Goal: Task Accomplishment & Management: Use online tool/utility

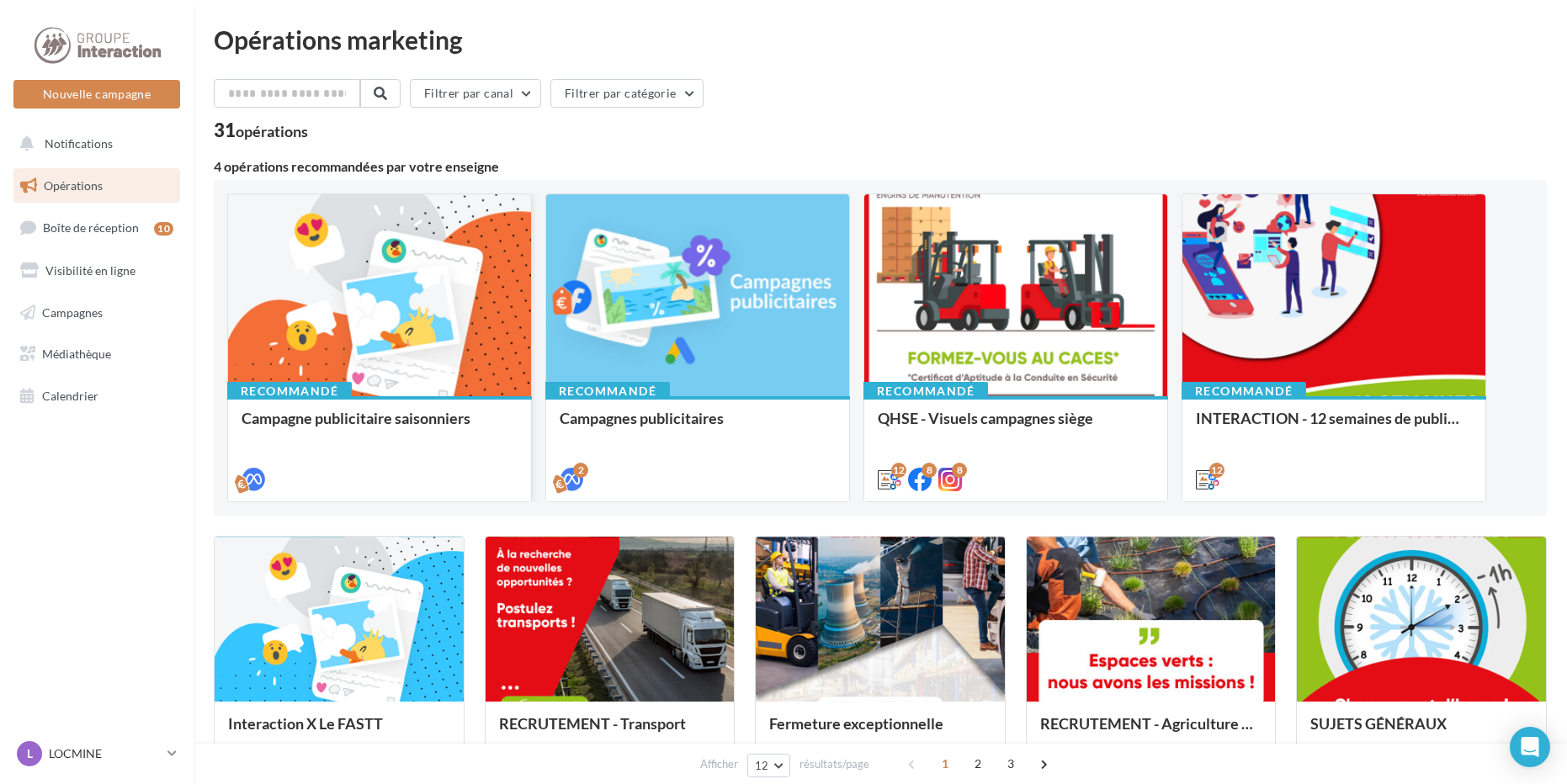
click at [497, 328] on div at bounding box center [380, 295] width 303 height 203
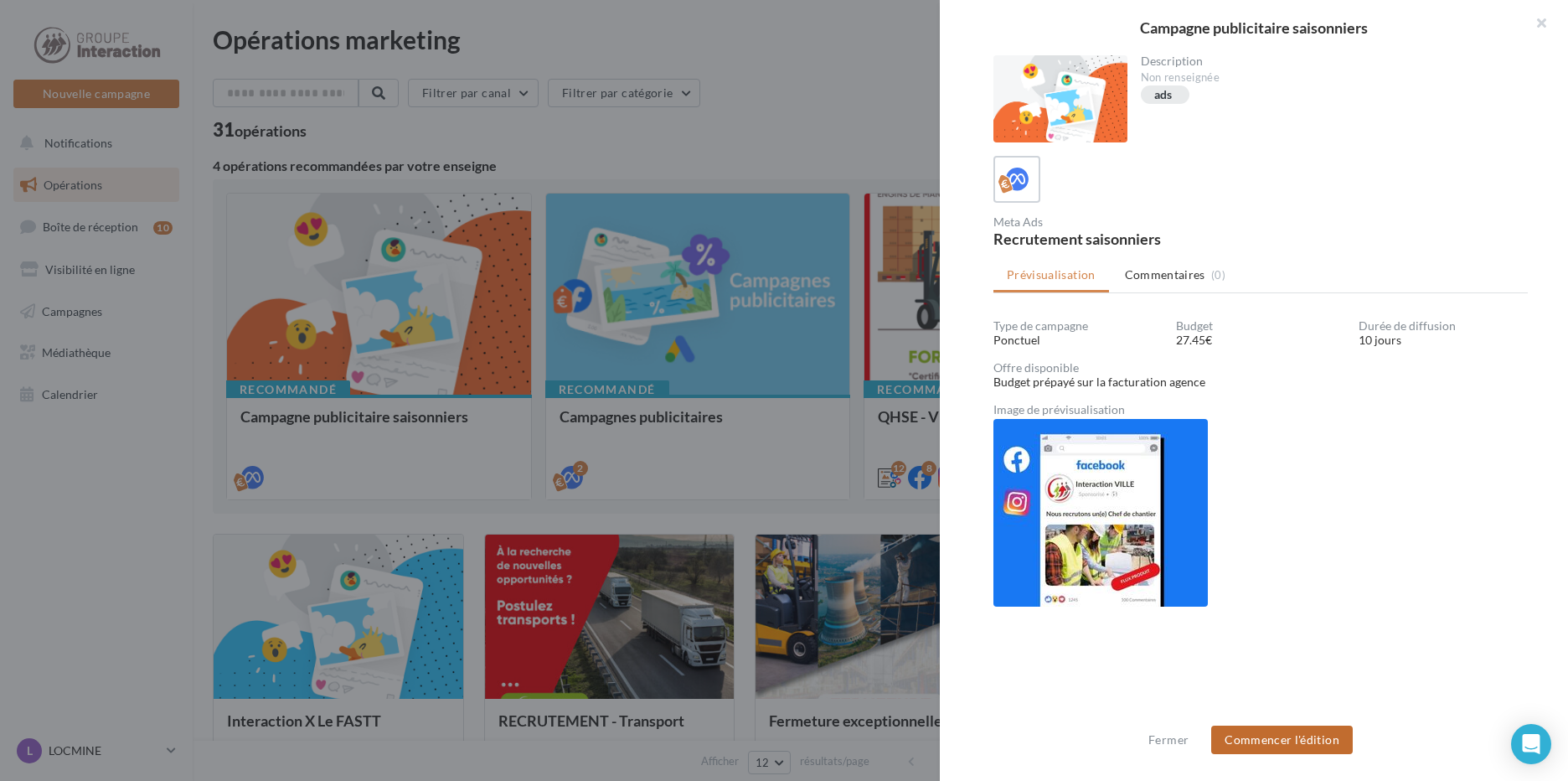
click at [1278, 739] on button "Commencer l'édition" at bounding box center [1281, 740] width 141 height 29
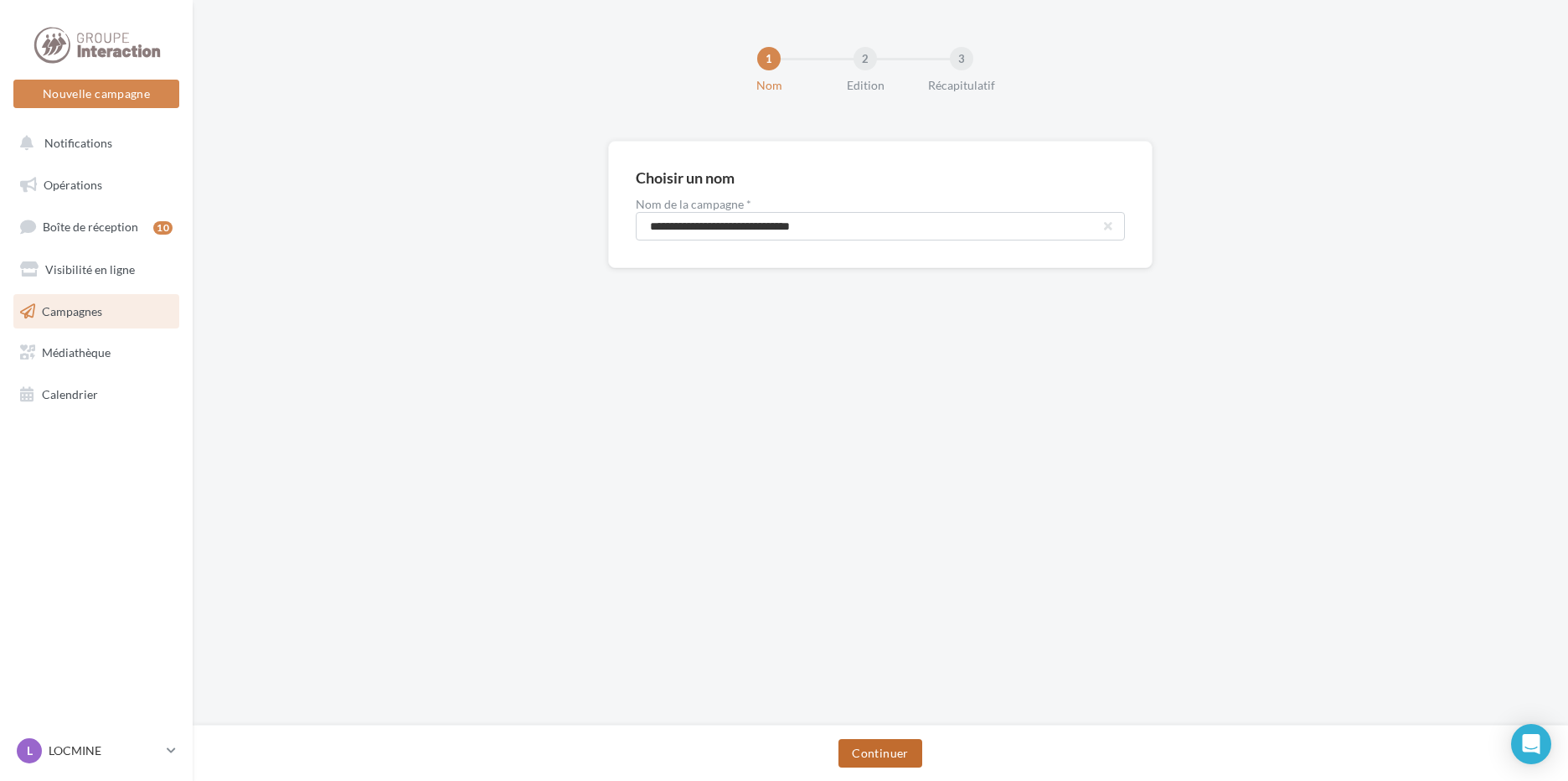
click at [908, 761] on button "Continuer" at bounding box center [880, 753] width 83 height 29
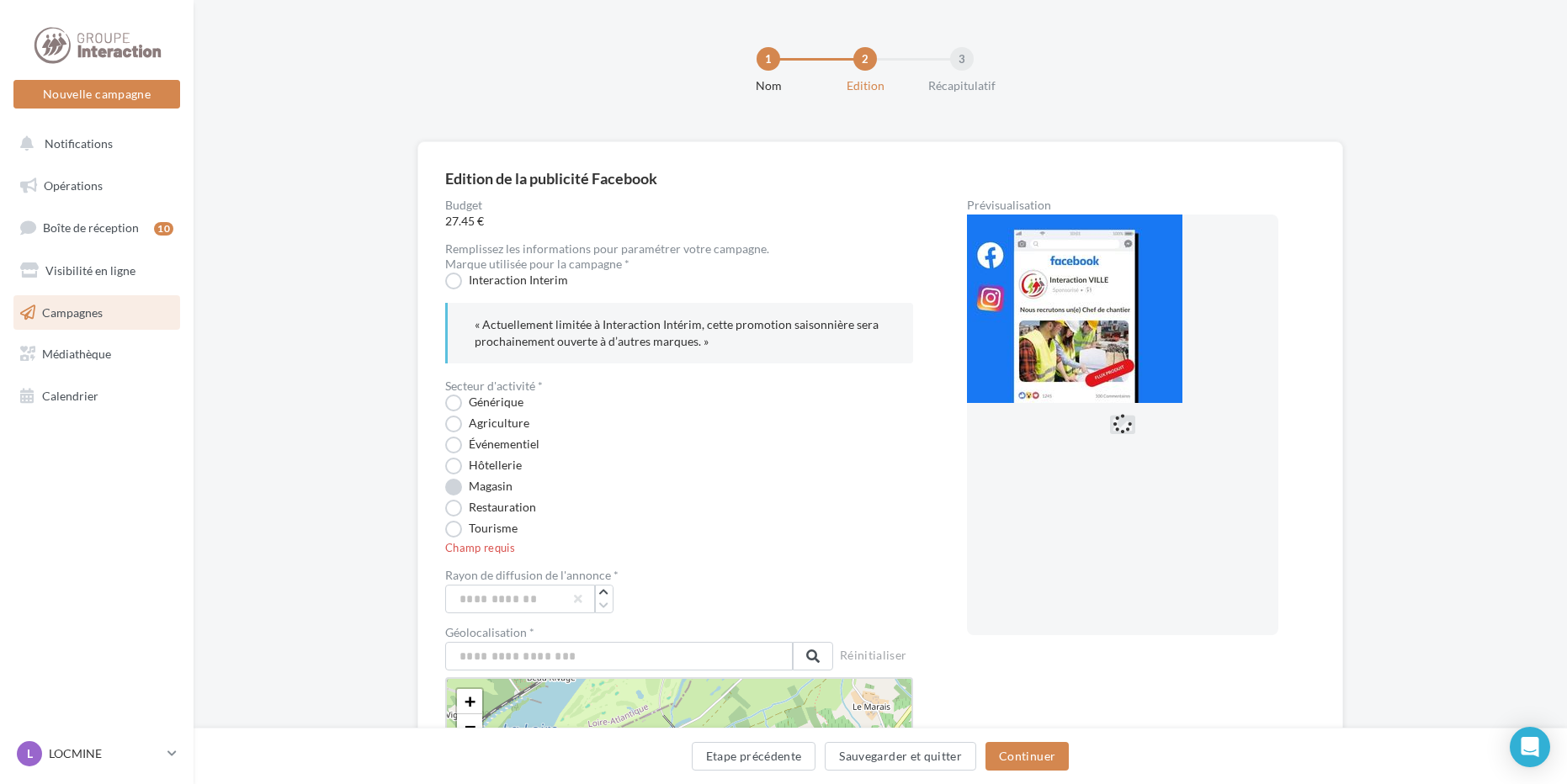
click at [495, 489] on label "Magasin" at bounding box center [479, 487] width 67 height 17
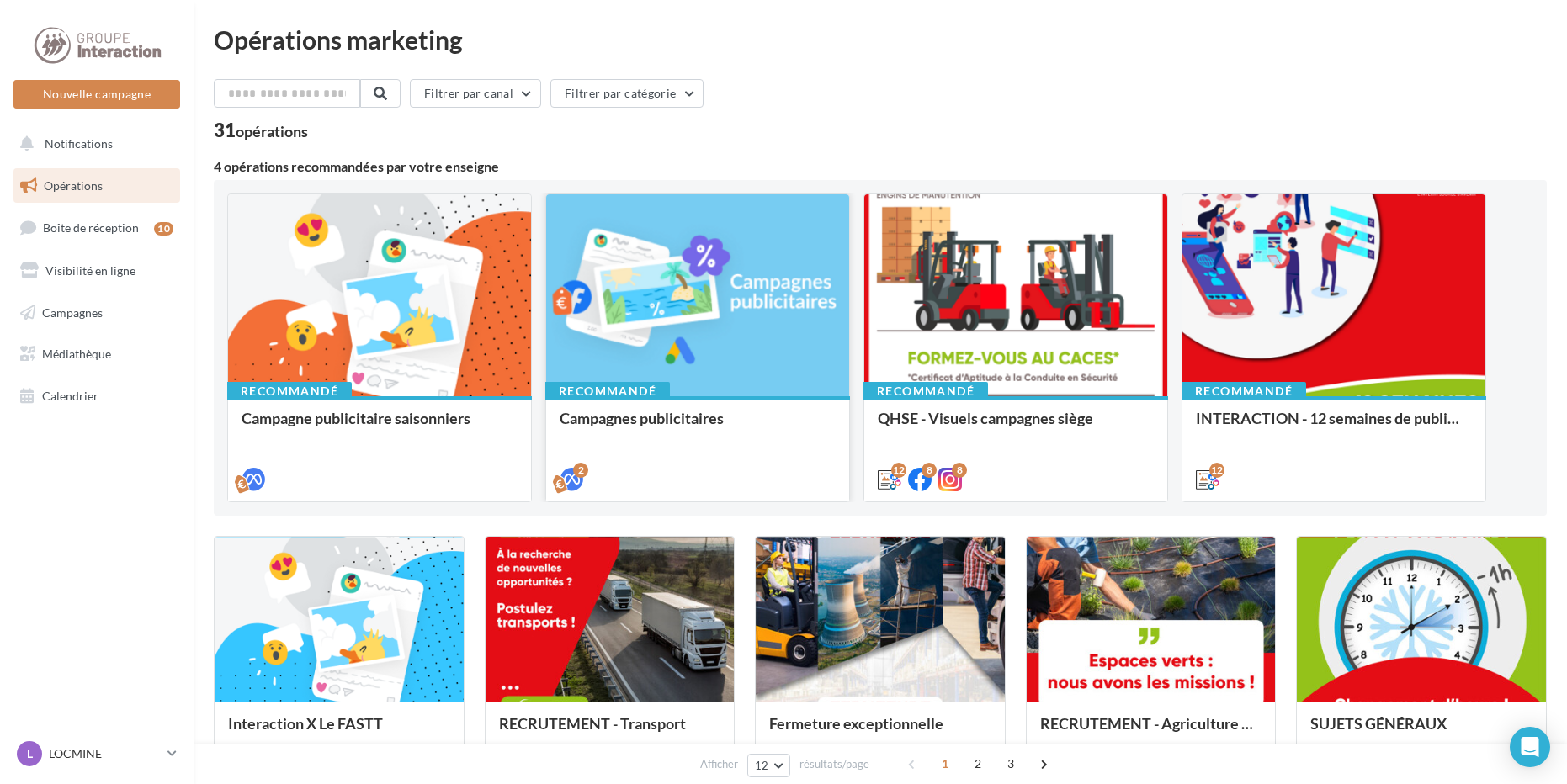
click at [631, 346] on div at bounding box center [698, 295] width 303 height 203
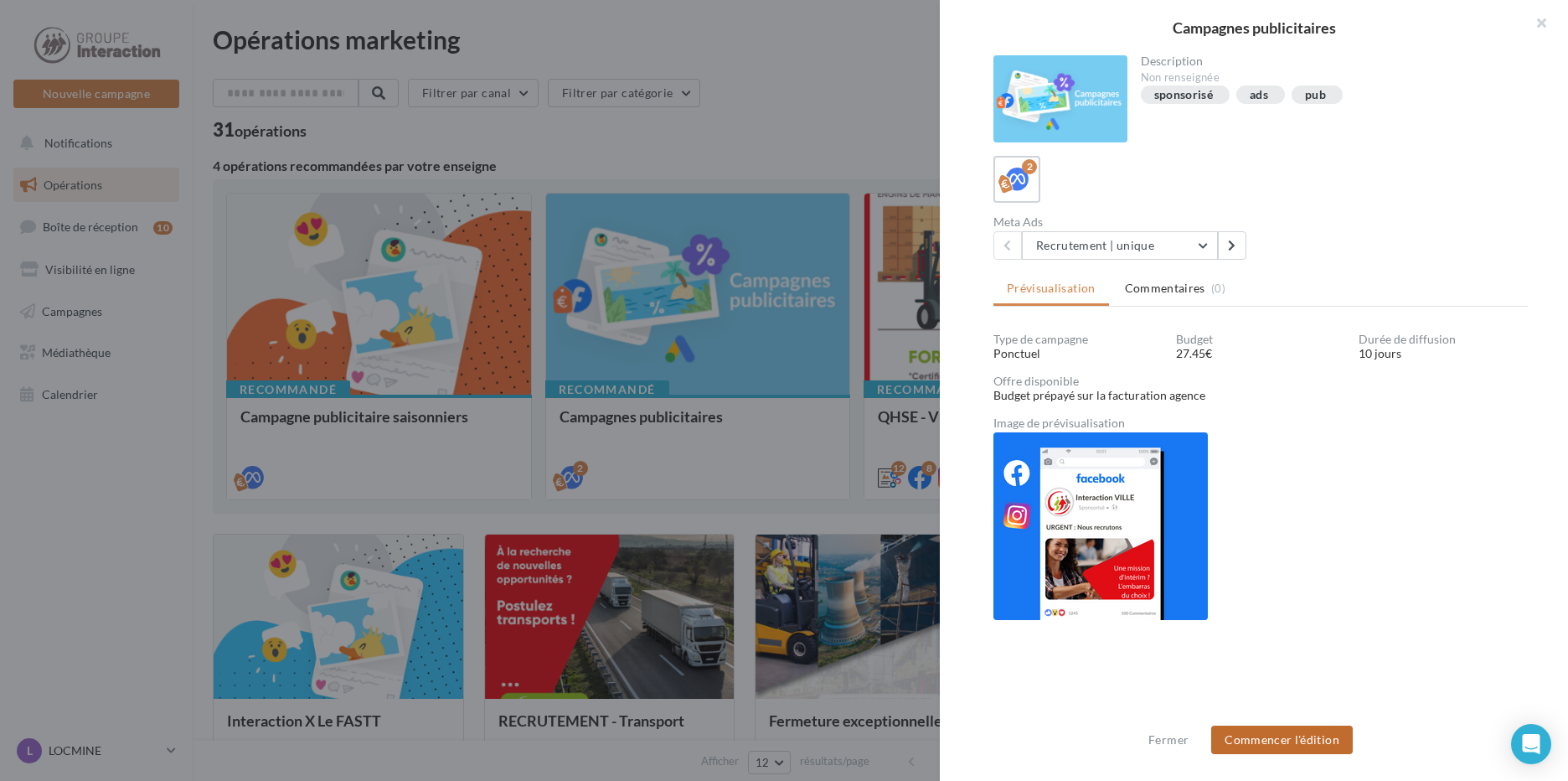
click at [1290, 743] on button "Commencer l'édition" at bounding box center [1281, 740] width 141 height 29
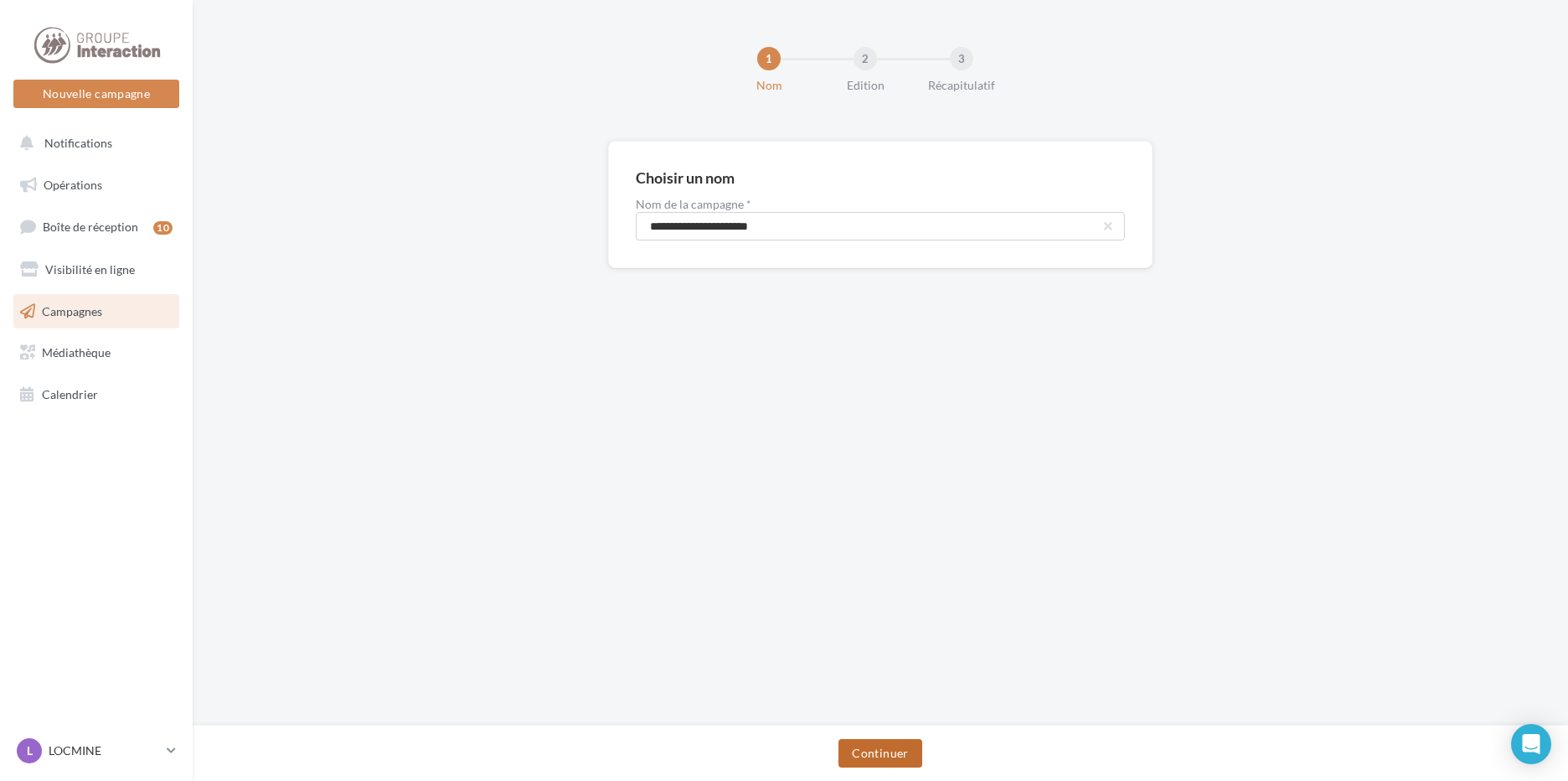
click at [877, 754] on button "Continuer" at bounding box center [880, 753] width 83 height 29
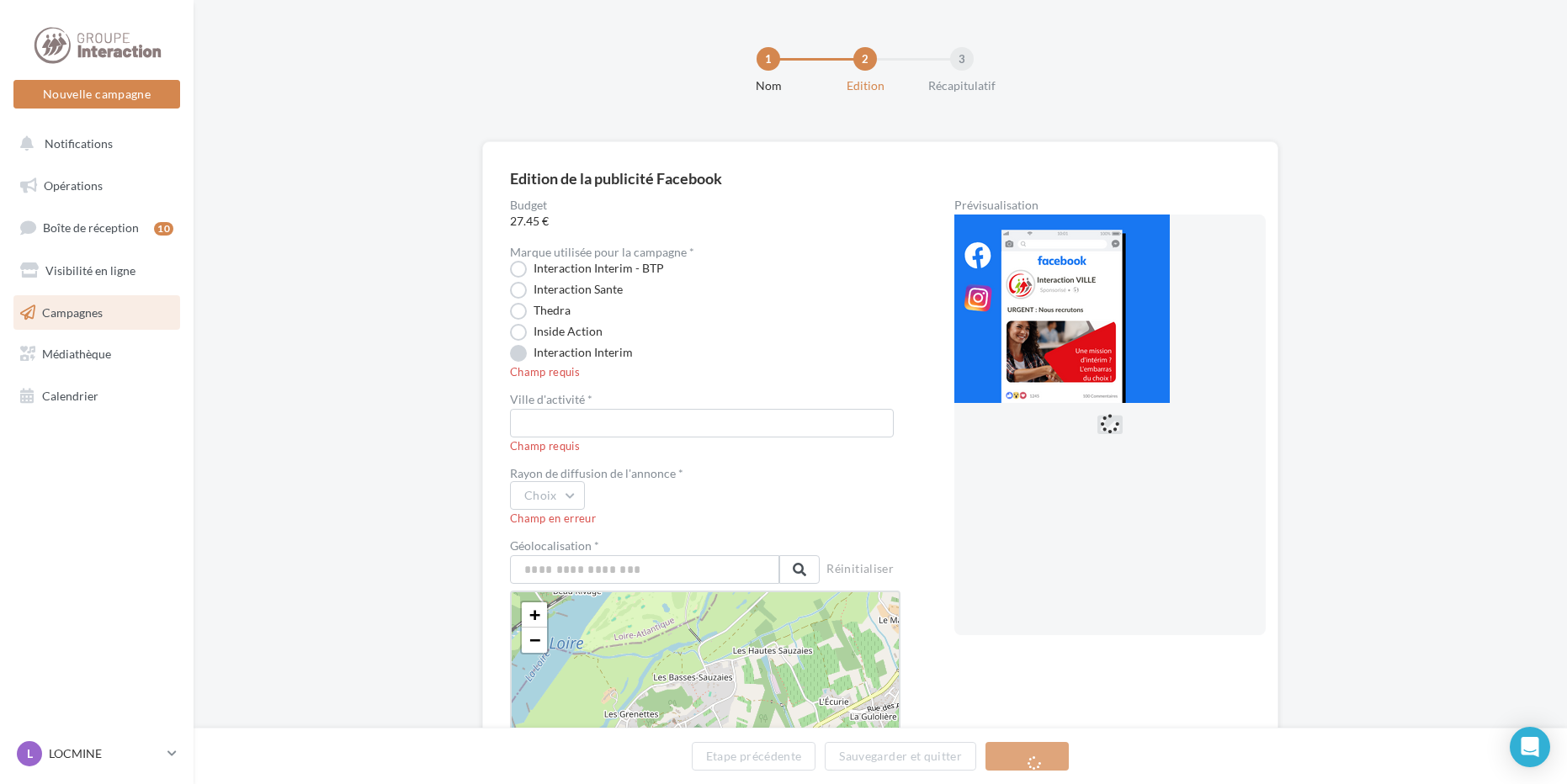
click at [586, 352] on label "Interaction Interim" at bounding box center [571, 353] width 123 height 17
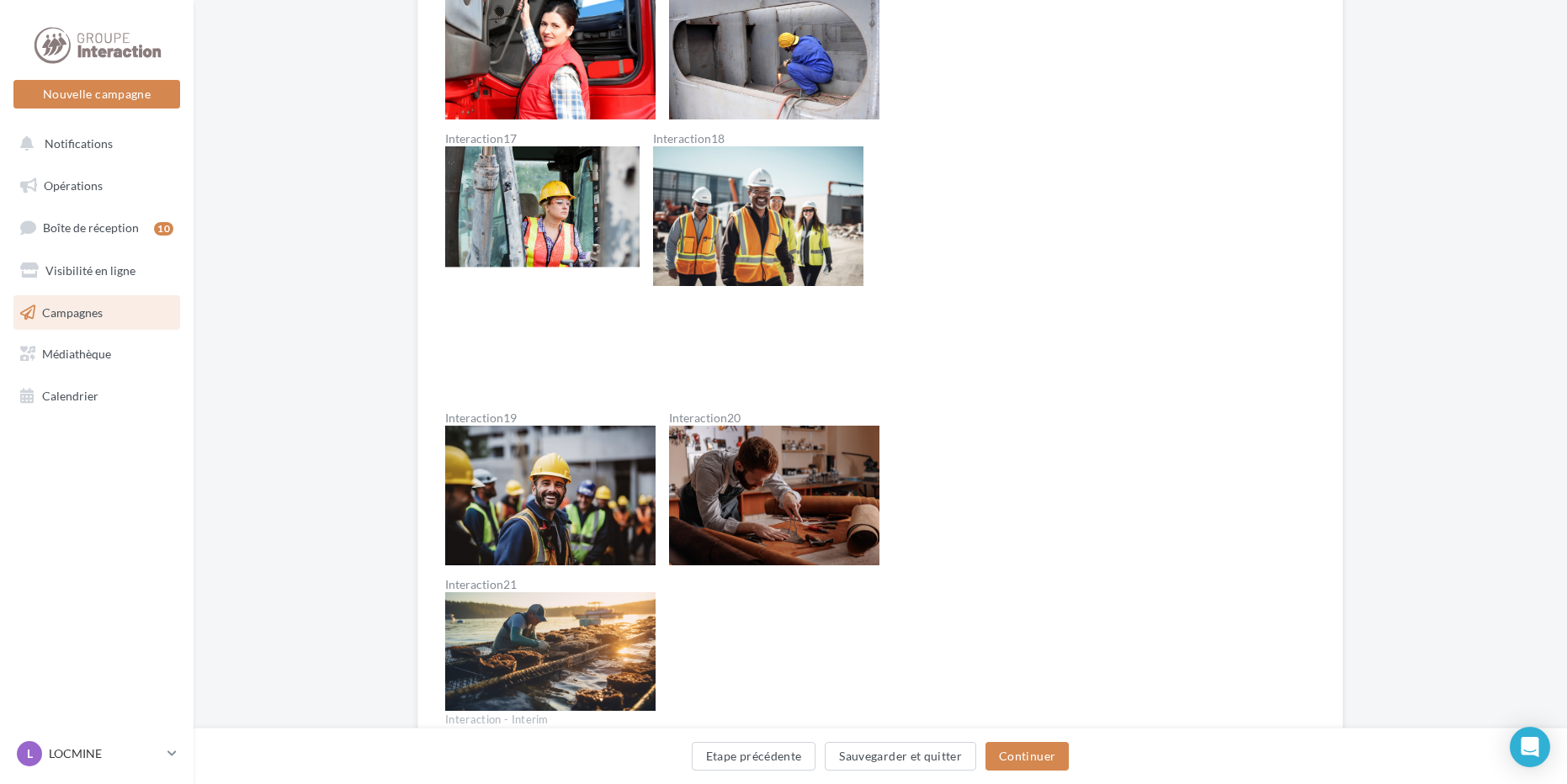
scroll to position [2019, 0]
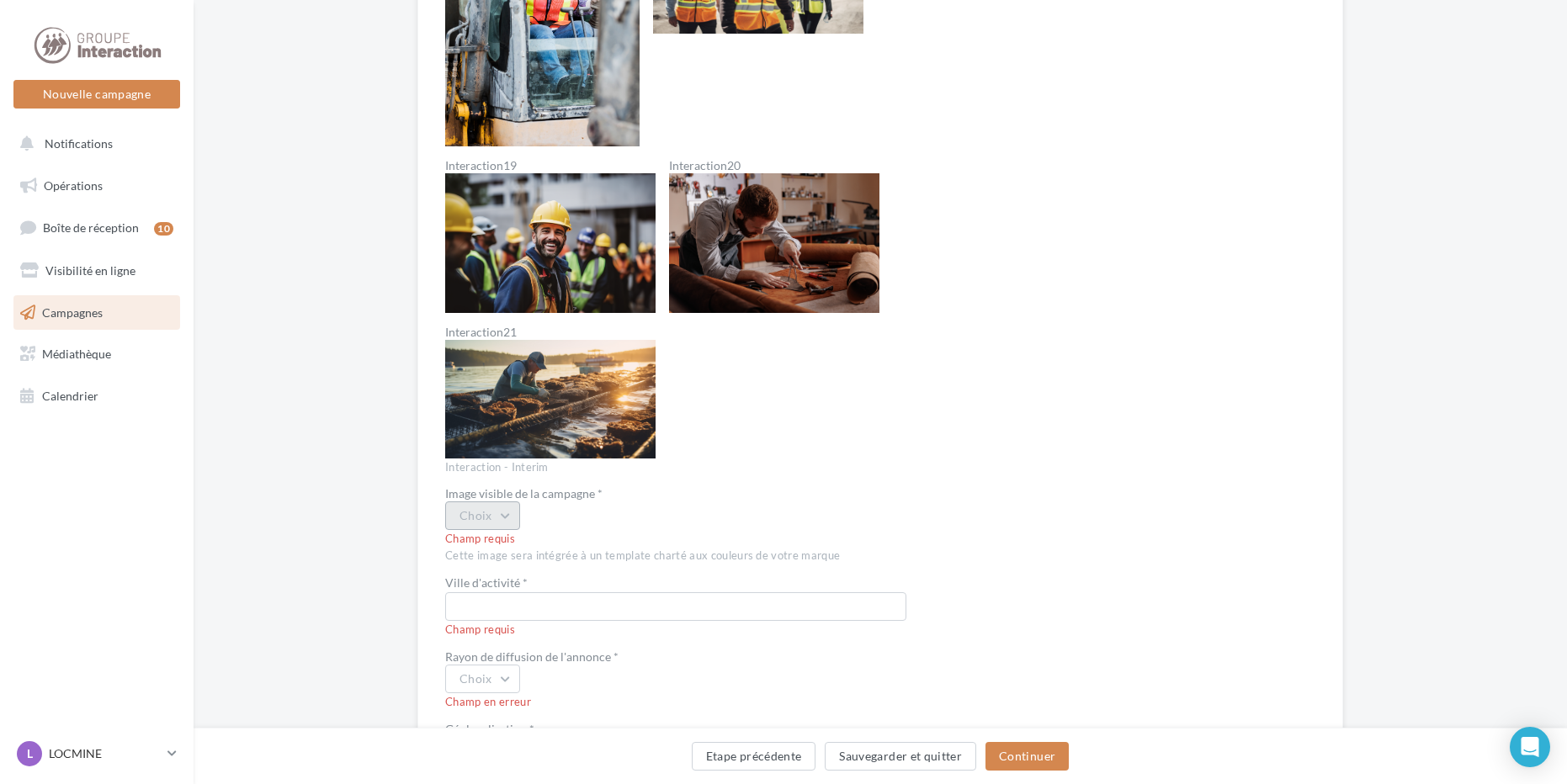
click at [502, 527] on button "Choix" at bounding box center [483, 515] width 75 height 29
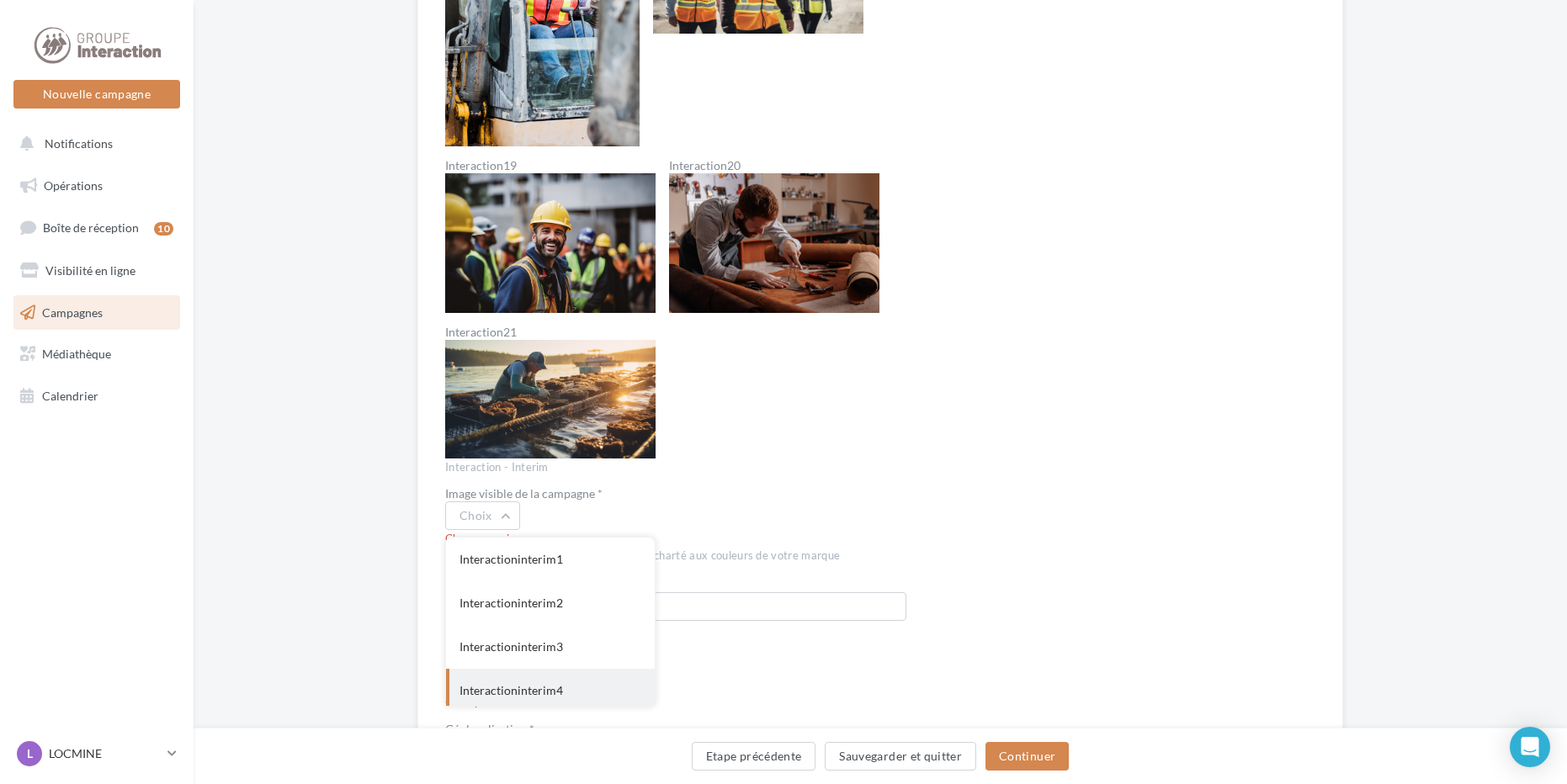
click at [535, 690] on div "Interactioninterim4" at bounding box center [550, 691] width 208 height 44
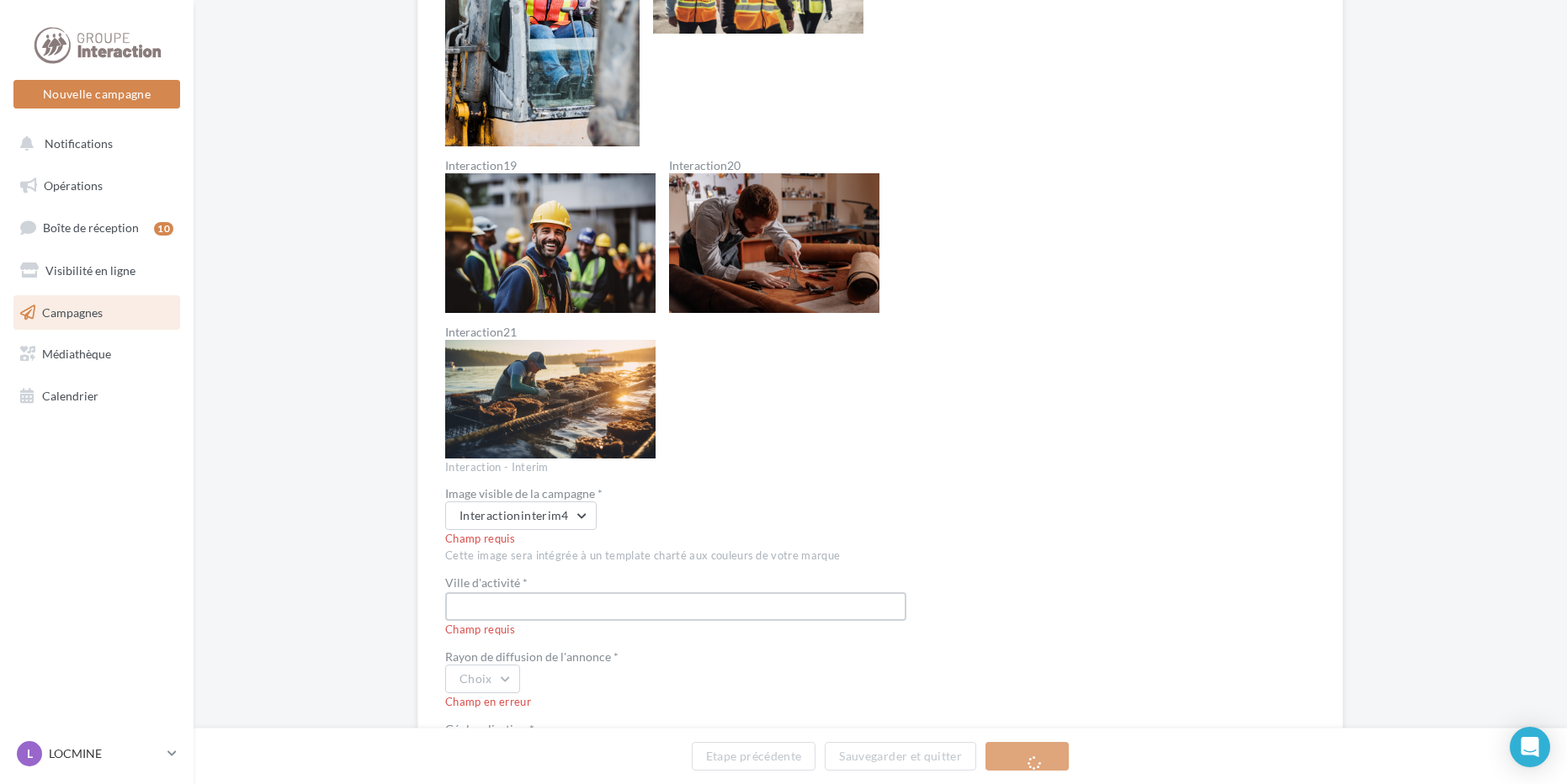
click at [532, 609] on input "text" at bounding box center [675, 606] width 461 height 29
click at [530, 588] on input "text" at bounding box center [675, 590] width 461 height 29
type input "**********"
click at [495, 647] on button "Choix" at bounding box center [483, 645] width 75 height 29
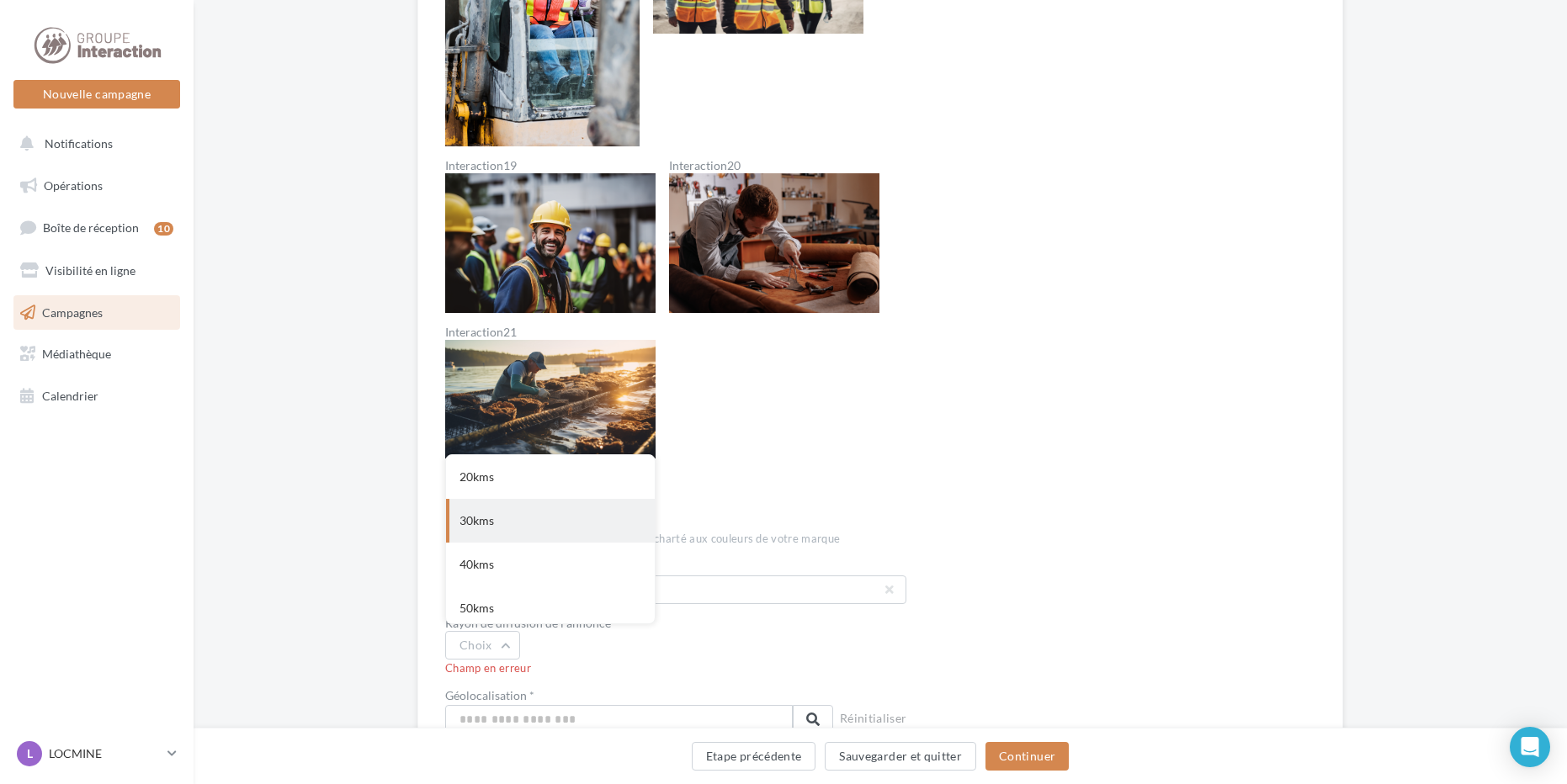
click at [504, 516] on div "30kms" at bounding box center [550, 520] width 208 height 44
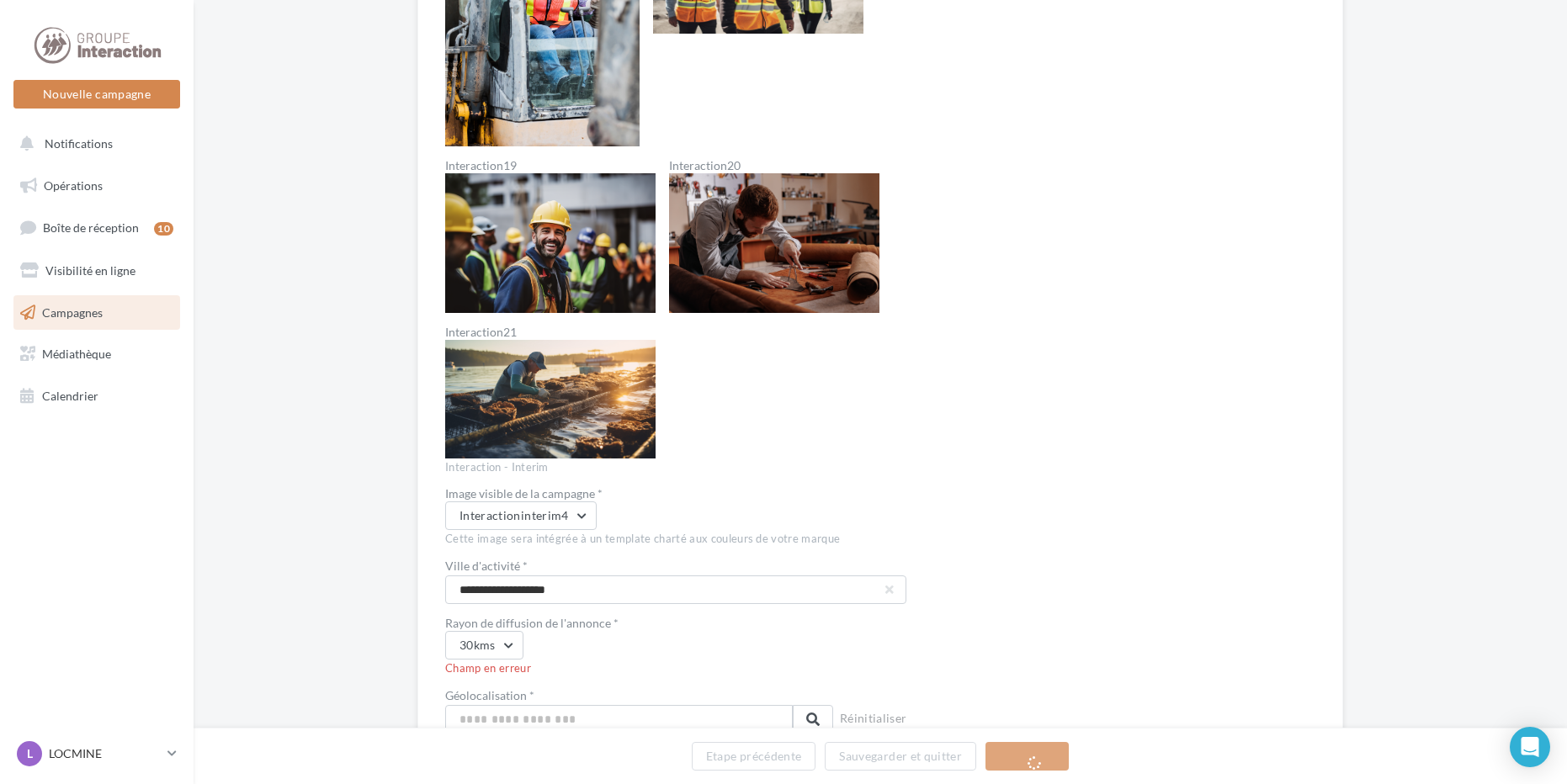
scroll to position [2187, 0]
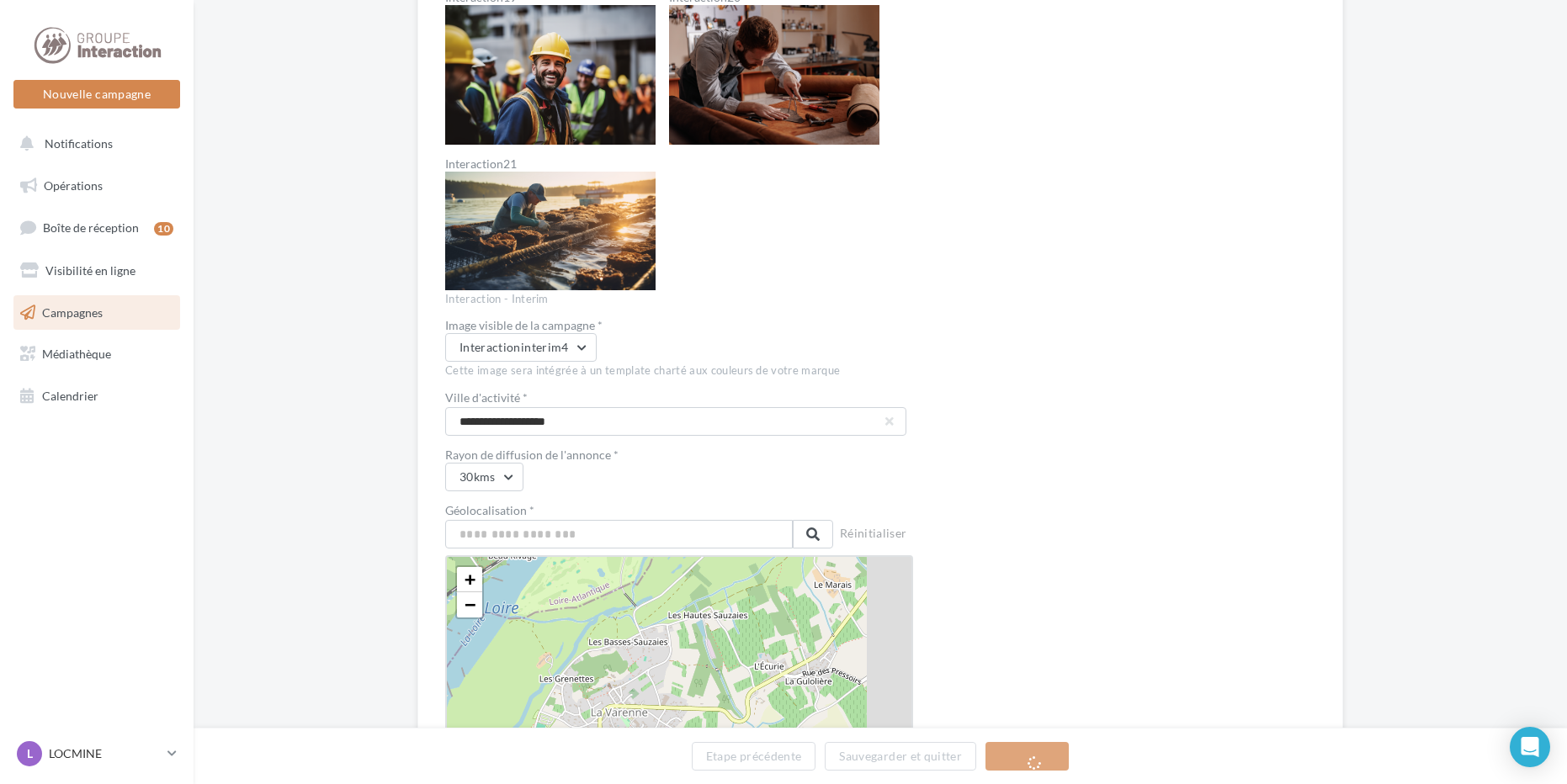
click at [576, 559] on div "+ − Leaflet" at bounding box center [679, 702] width 468 height 294
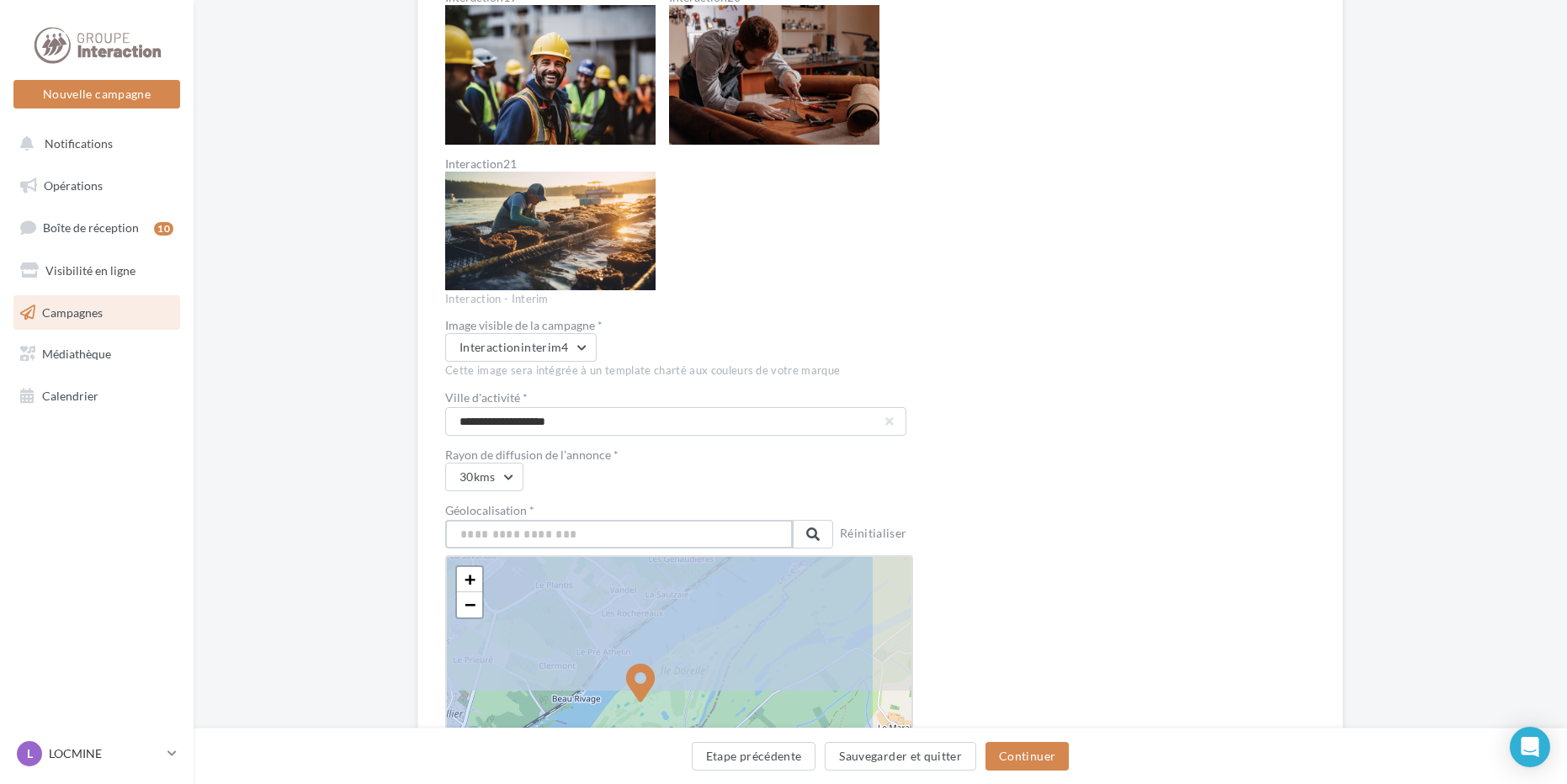
click at [573, 546] on input "text" at bounding box center [619, 534] width 348 height 29
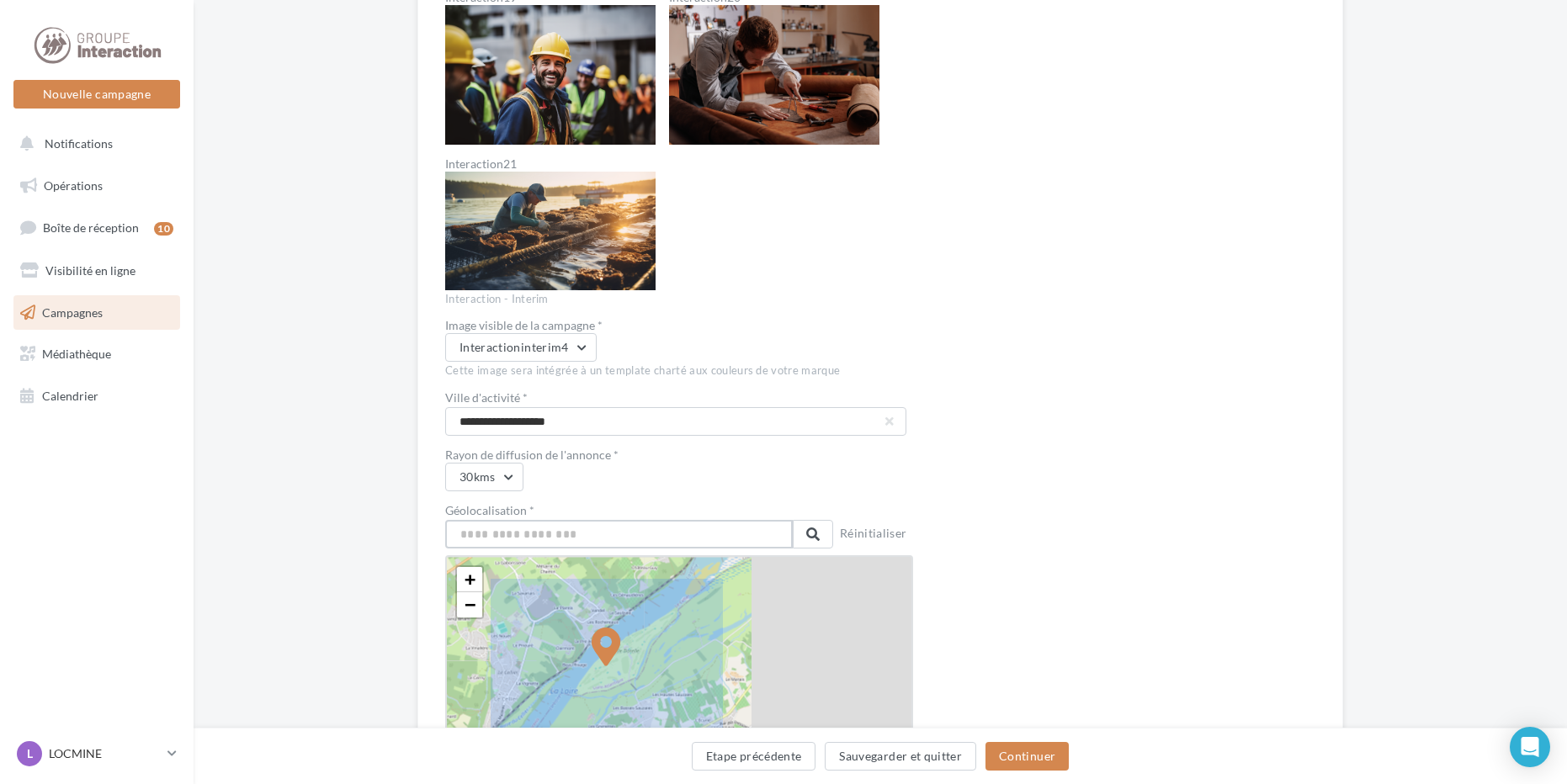
scroll to position [2272, 0]
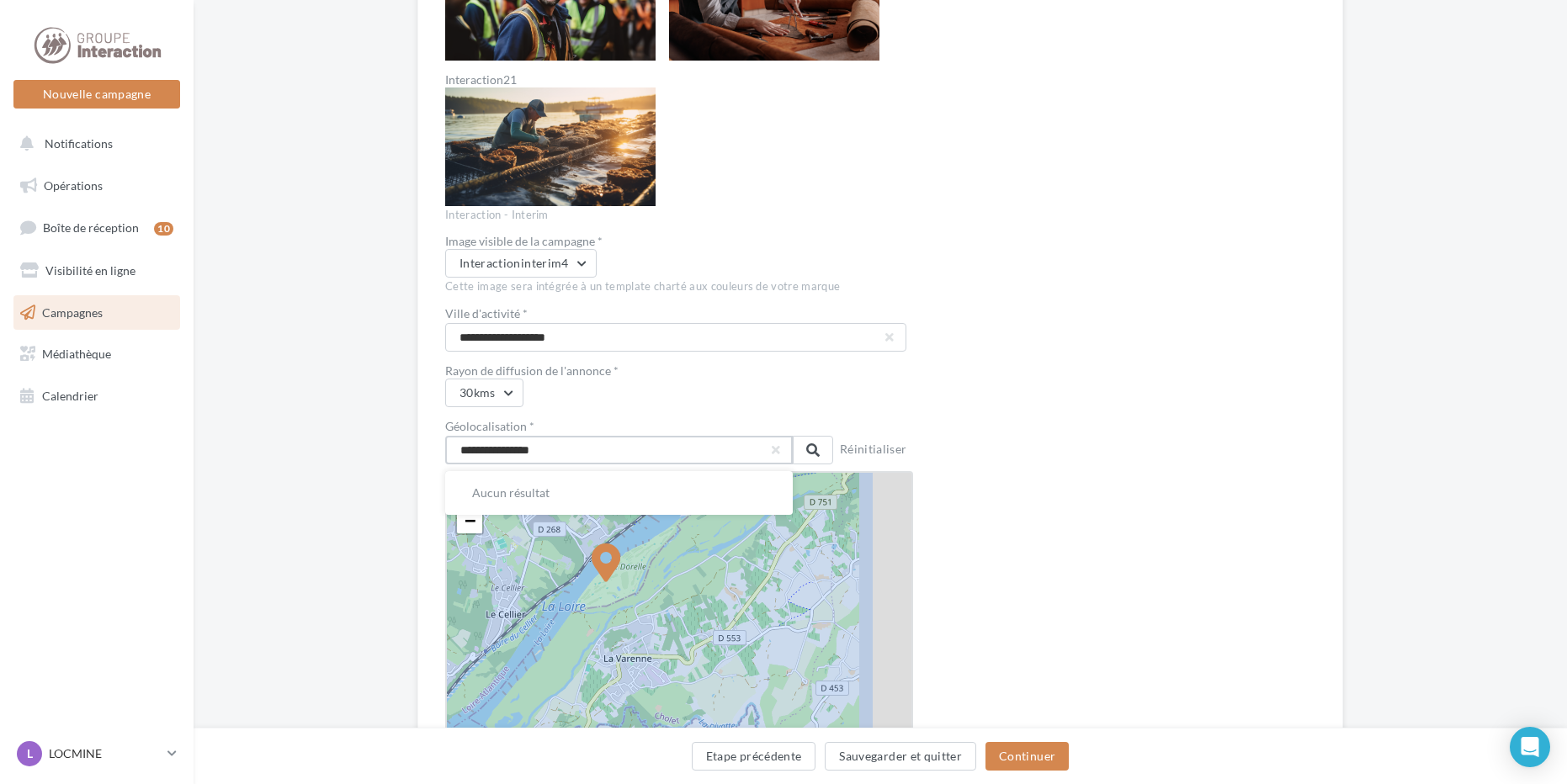
drag, startPoint x: 571, startPoint y: 442, endPoint x: 162, endPoint y: 446, distance: 409.0
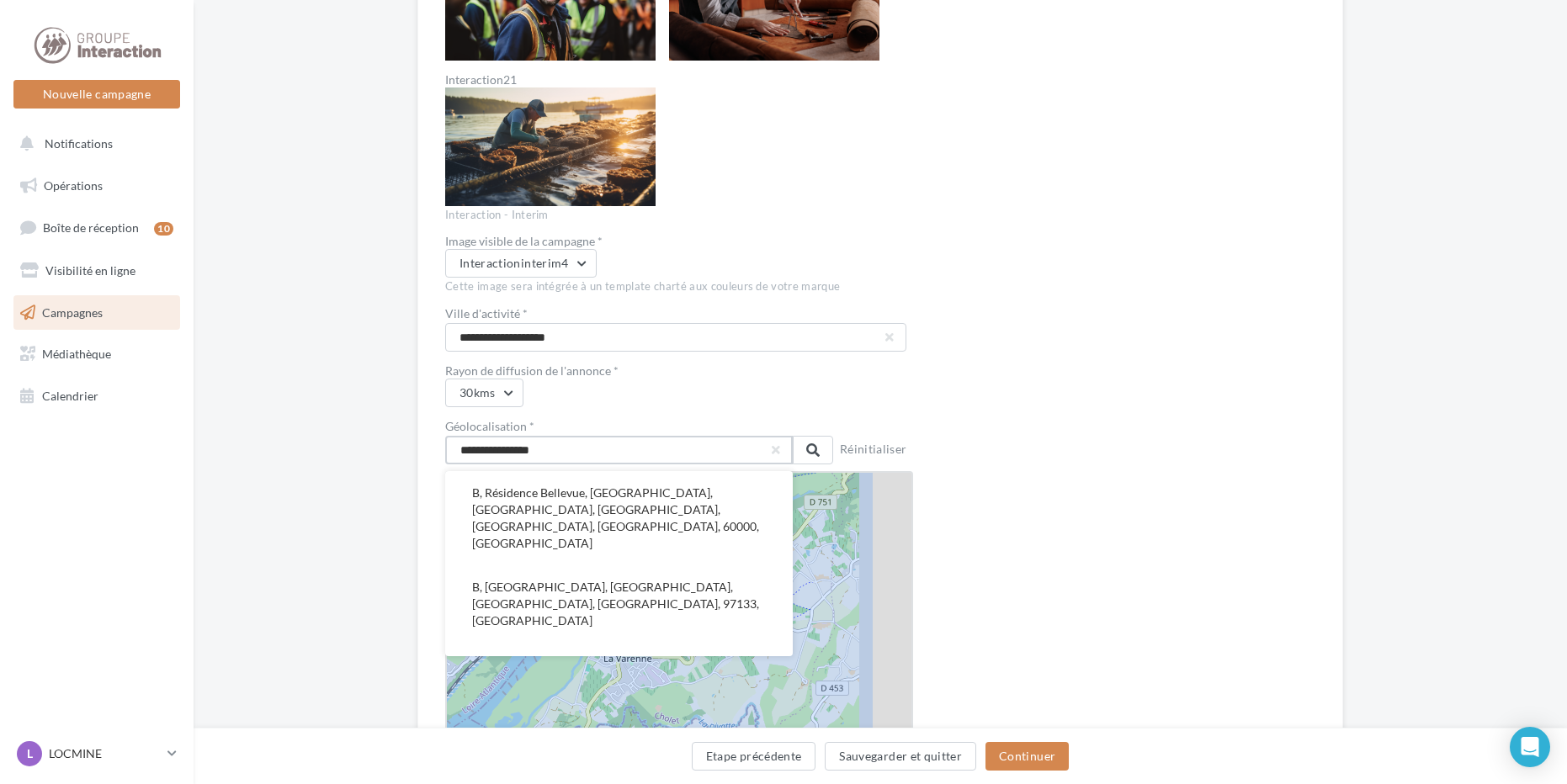
click at [572, 454] on input "**********" at bounding box center [619, 450] width 348 height 29
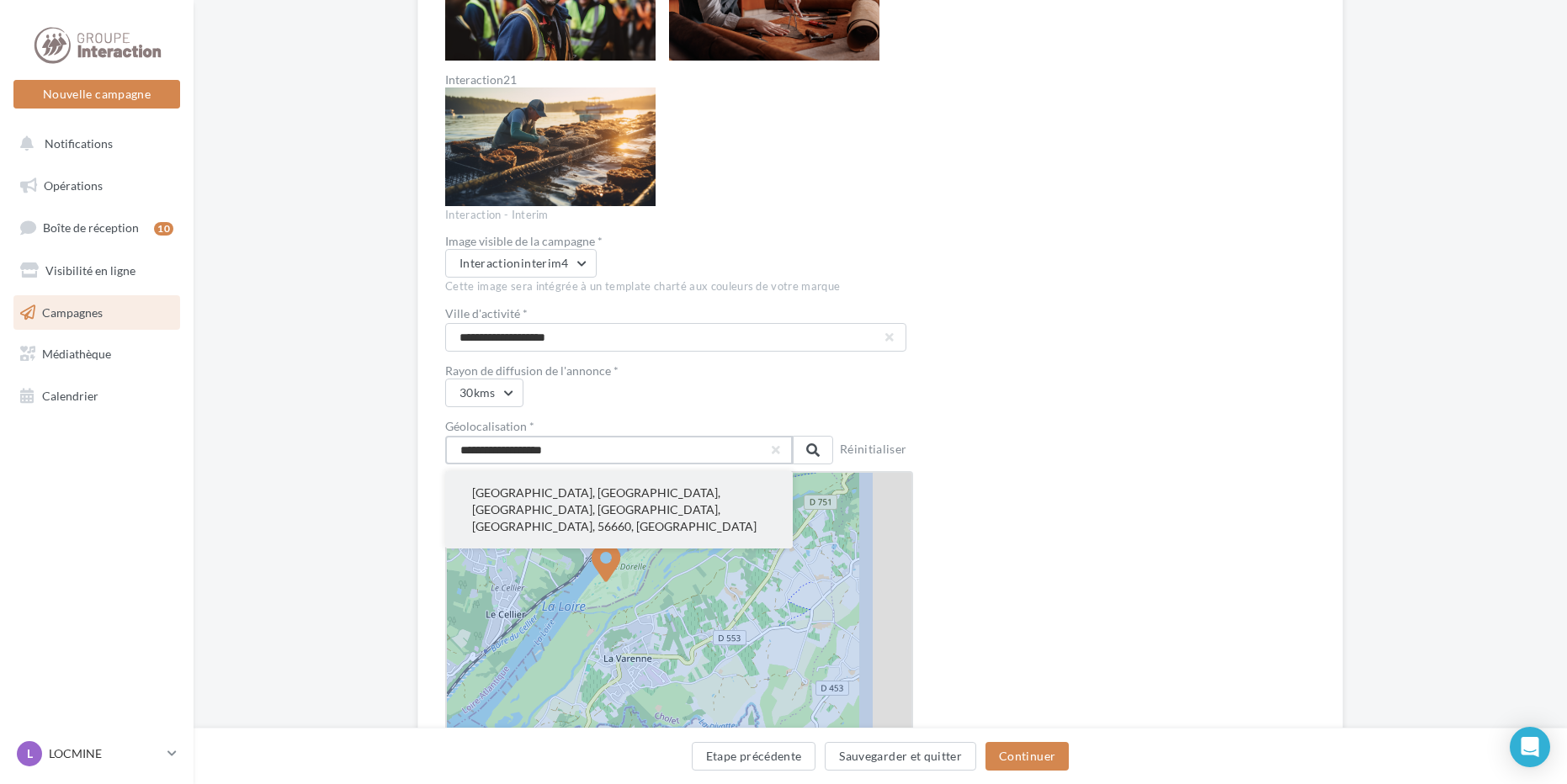
type input "**********"
click at [571, 495] on button "[GEOGRAPHIC_DATA], [GEOGRAPHIC_DATA], [GEOGRAPHIC_DATA], [GEOGRAPHIC_DATA], [GE…" at bounding box center [619, 509] width 348 height 77
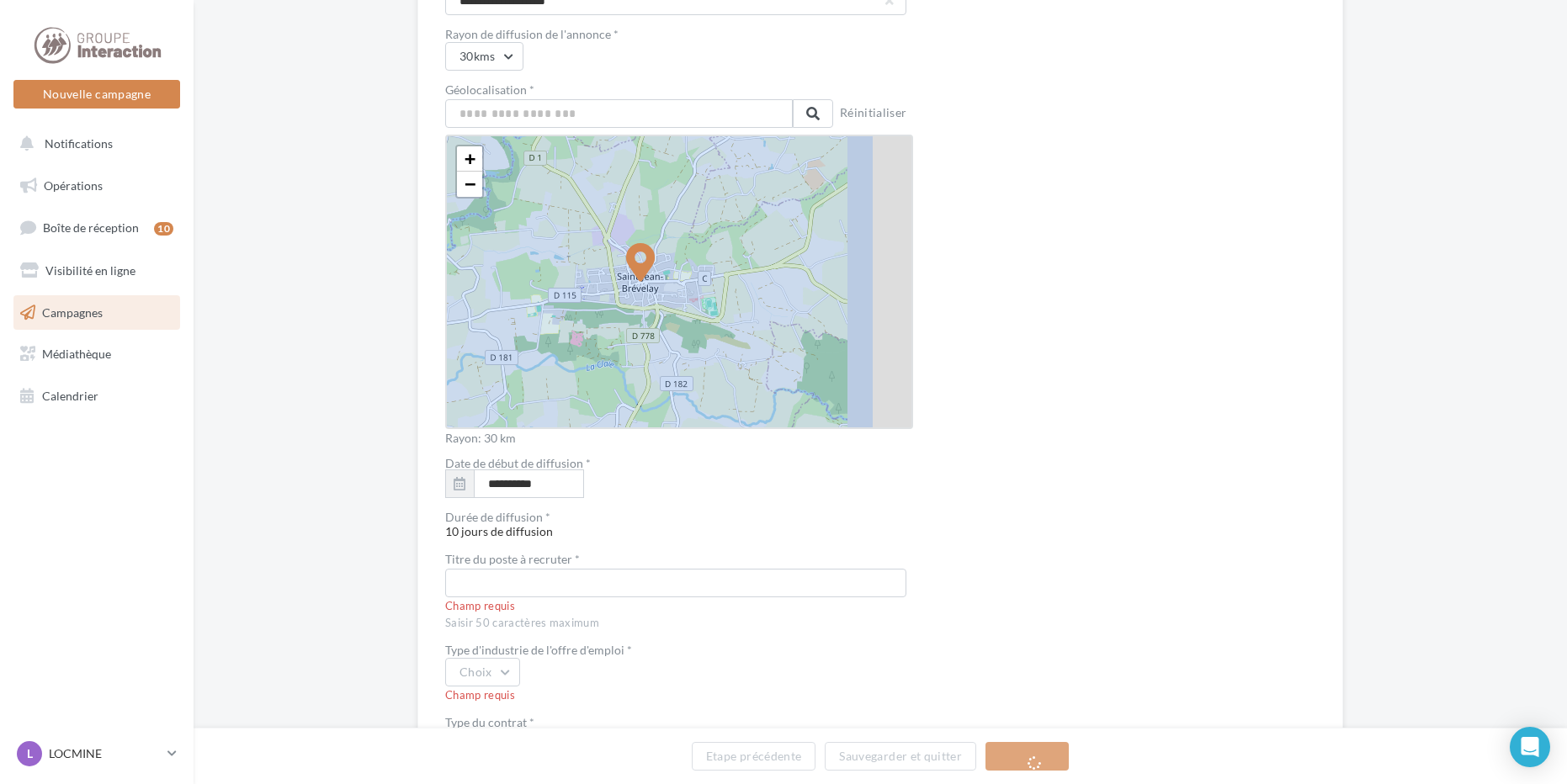
scroll to position [2692, 0]
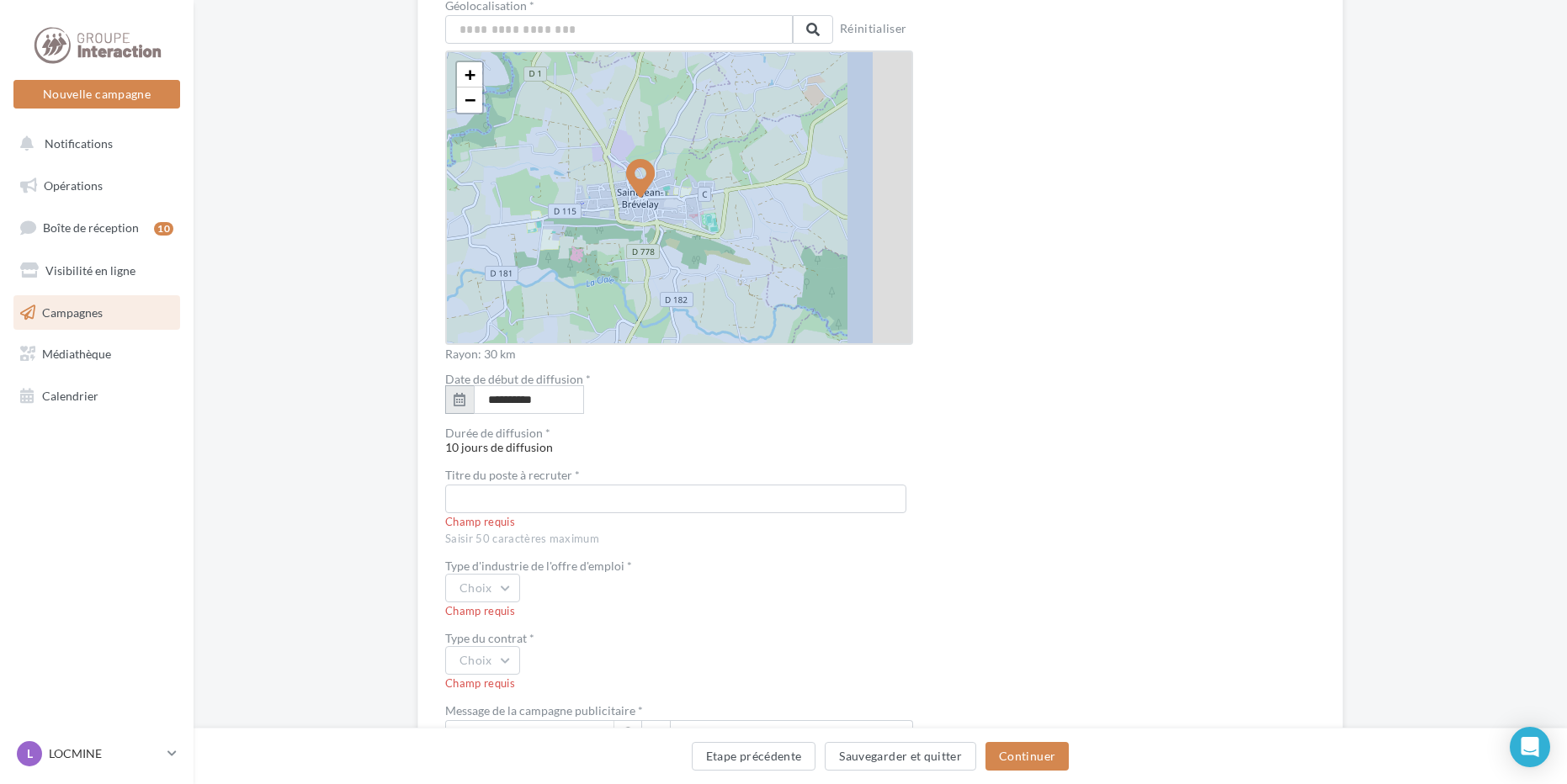
click at [460, 399] on icon "button" at bounding box center [459, 399] width 12 height 14
click at [532, 588] on button "22" at bounding box center [531, 588] width 25 height 25
type input "**********"
click at [542, 486] on input "text" at bounding box center [675, 499] width 461 height 29
click at [498, 504] on input "text" at bounding box center [675, 499] width 461 height 29
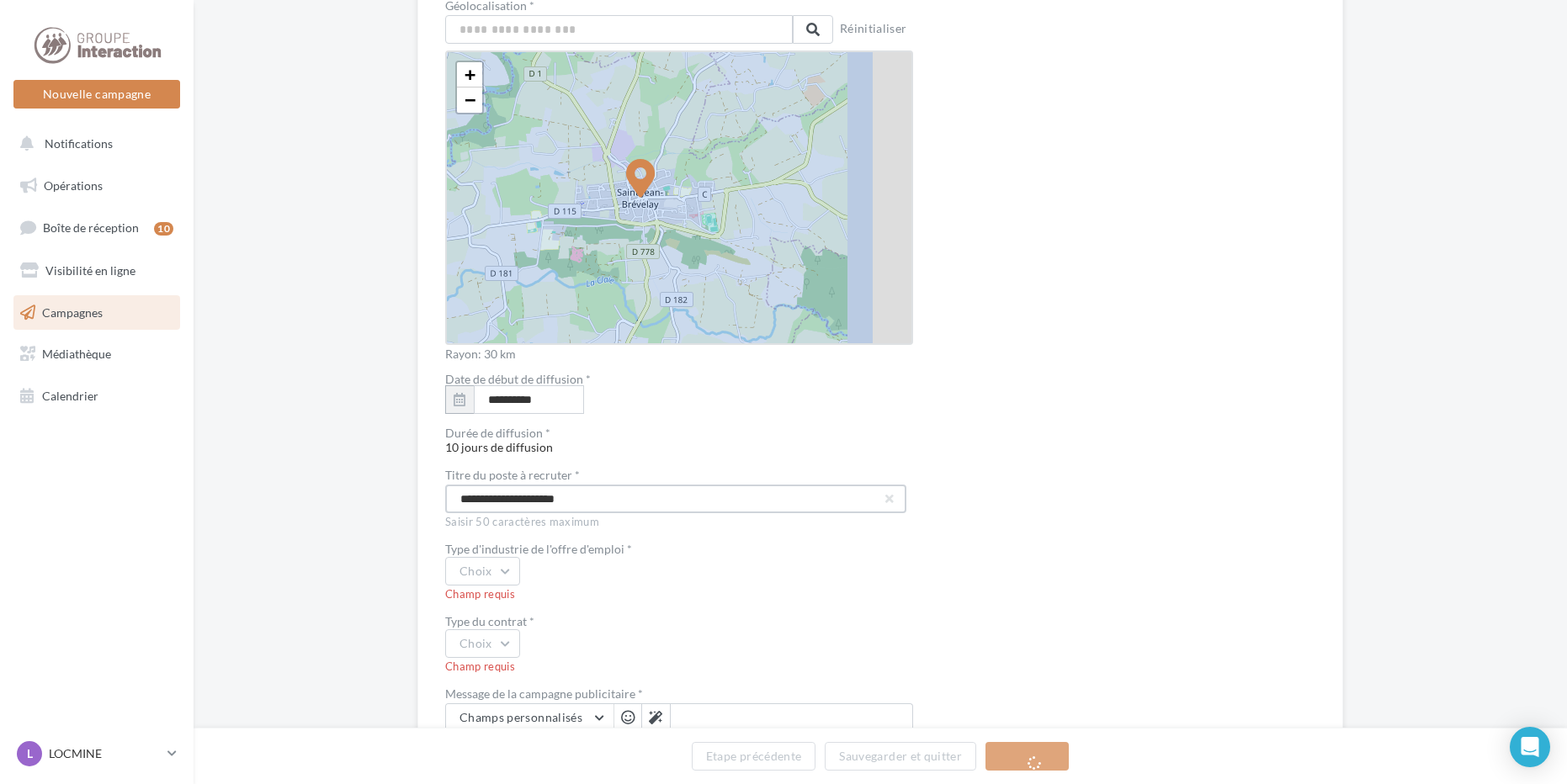
click at [592, 498] on input "**********" at bounding box center [675, 499] width 461 height 29
type input "**********"
click at [514, 562] on button "Choix" at bounding box center [483, 571] width 75 height 29
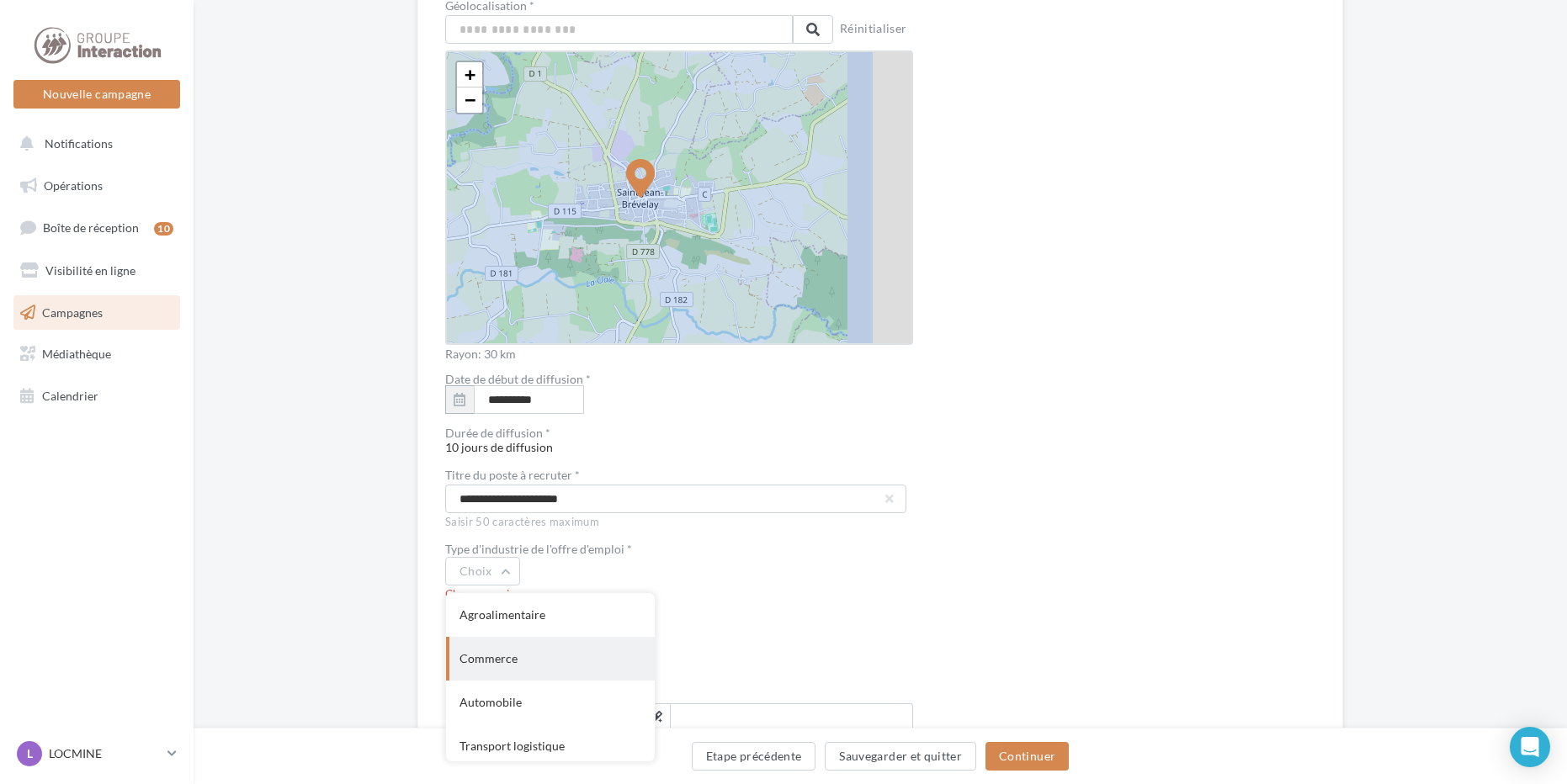
click at [549, 657] on div "Commerce" at bounding box center [550, 658] width 208 height 44
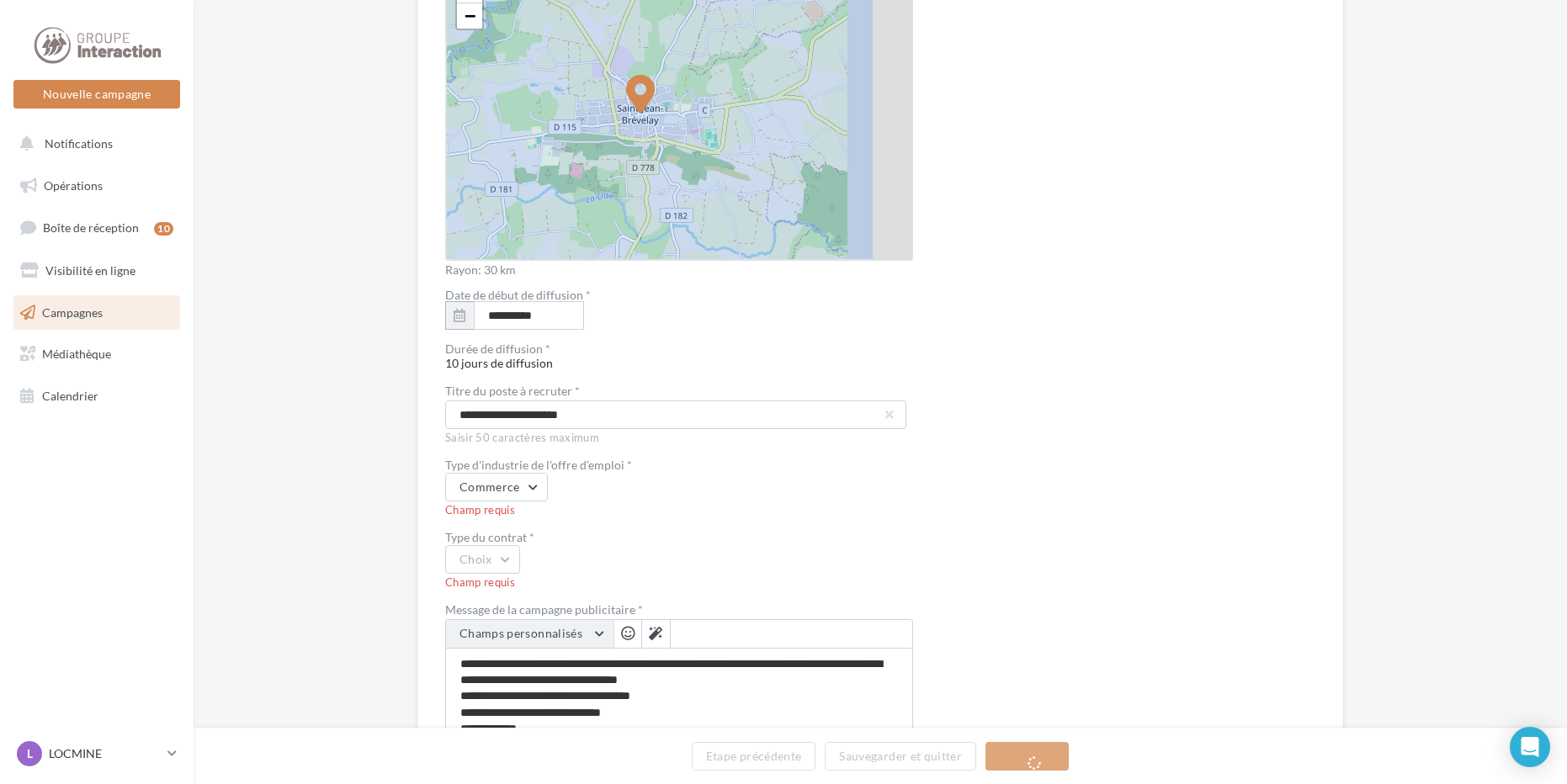
scroll to position [2860, 0]
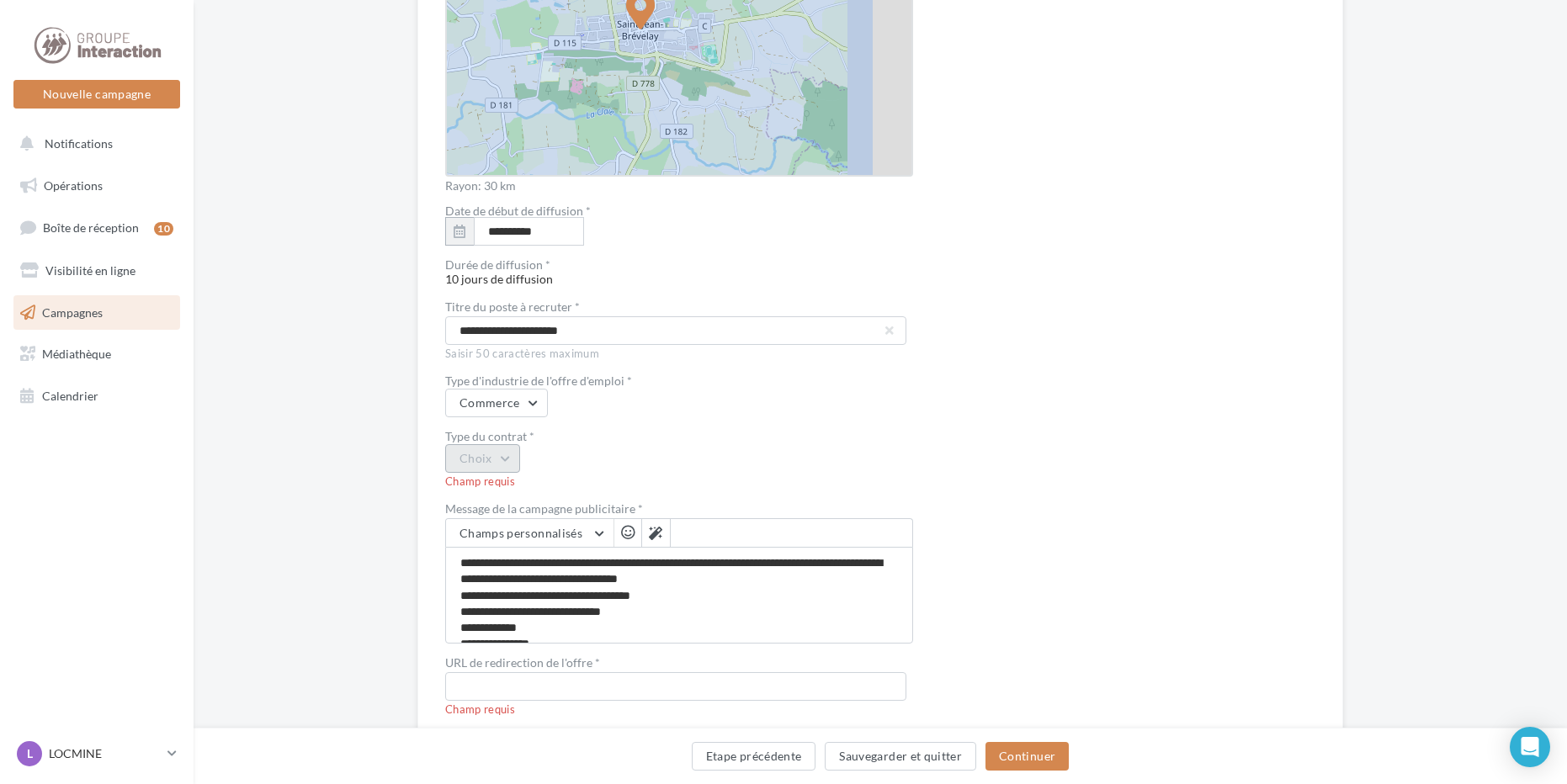
click at [509, 464] on button "Choix" at bounding box center [483, 458] width 75 height 29
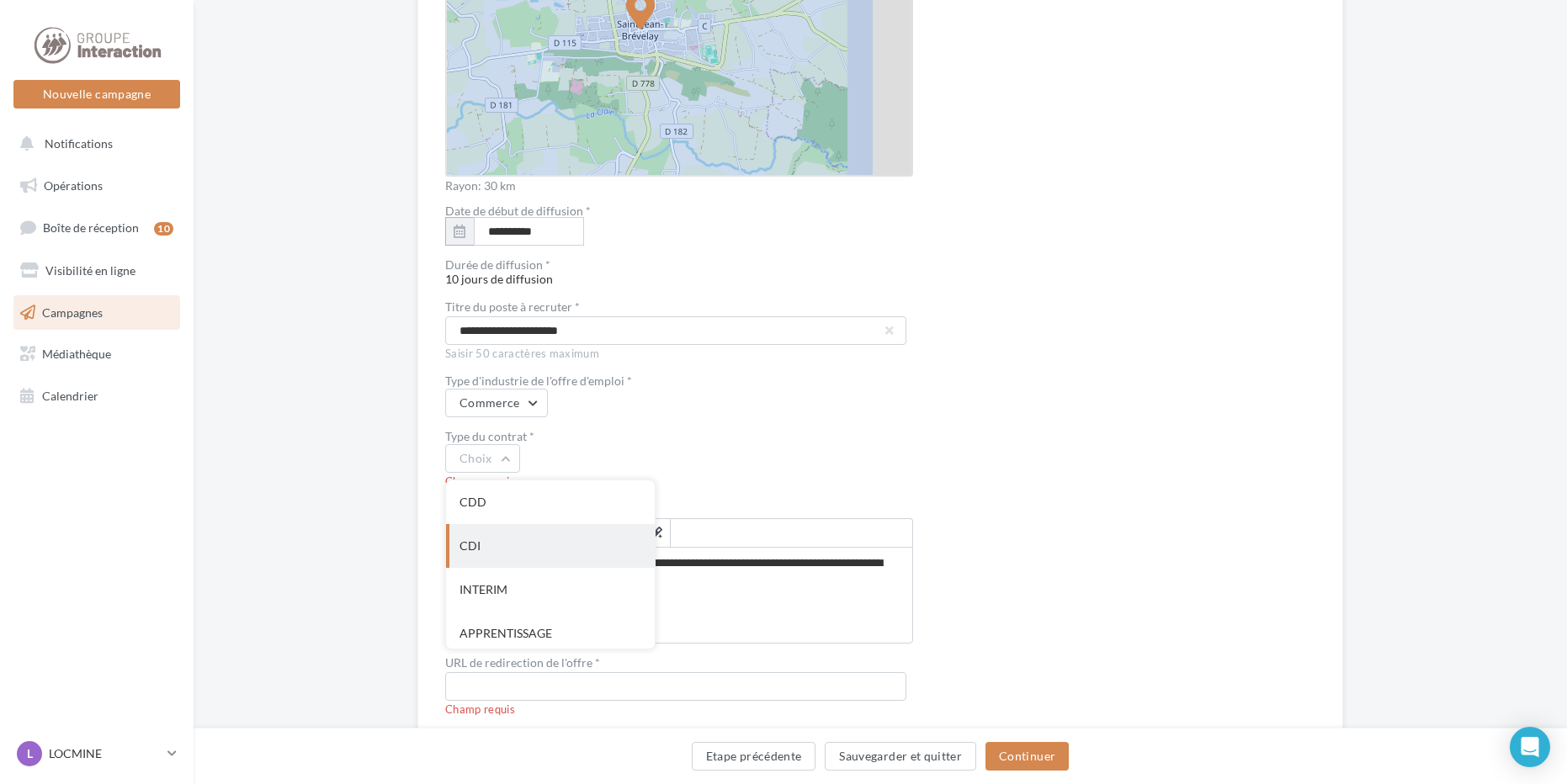
click at [490, 549] on div "CDI" at bounding box center [550, 546] width 208 height 44
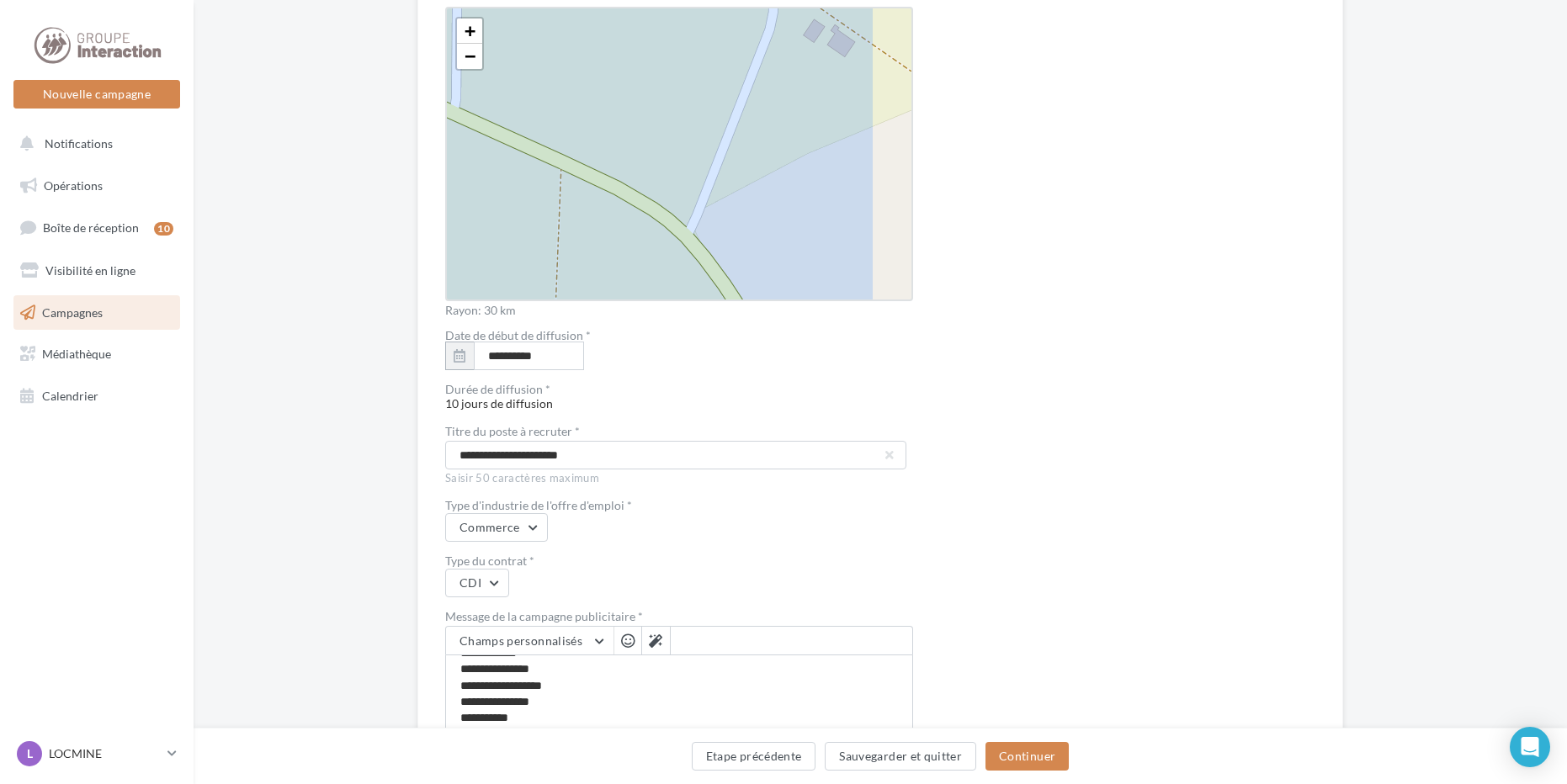
scroll to position [2904, 0]
